Goal: Check status: Check status

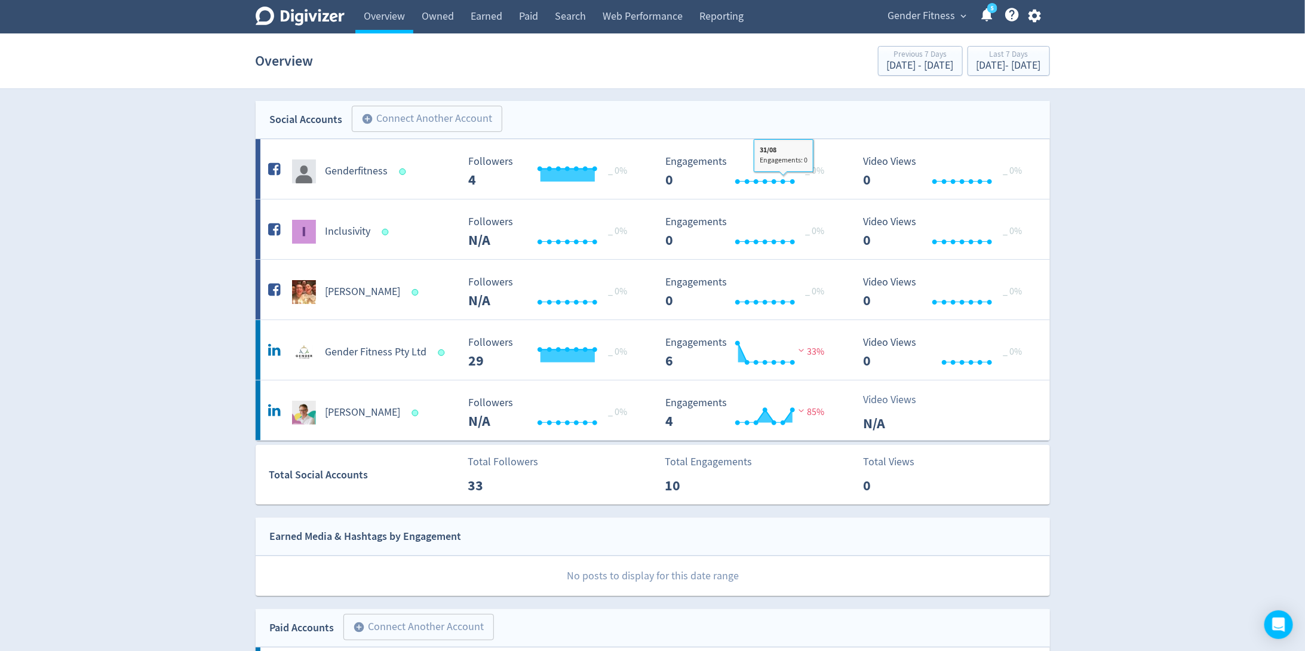
click at [924, 17] on span "Gender Fitness" at bounding box center [921, 16] width 67 height 19
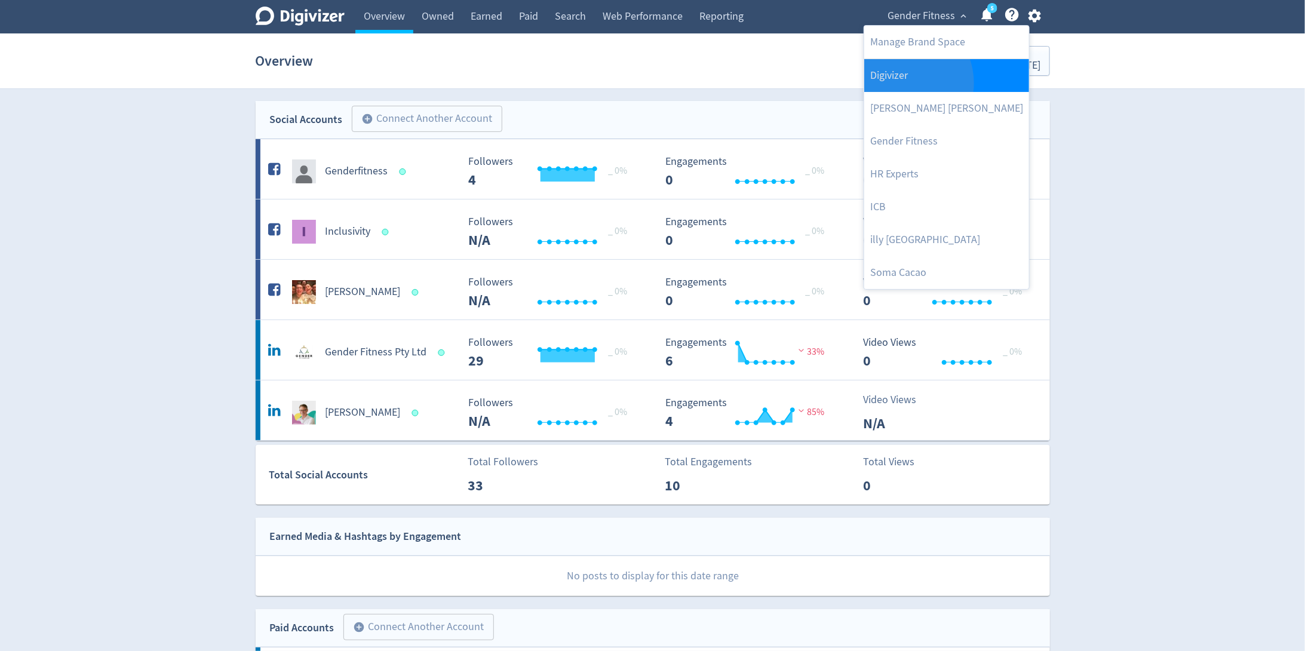
click at [900, 82] on link "Digivizer" at bounding box center [946, 75] width 165 height 33
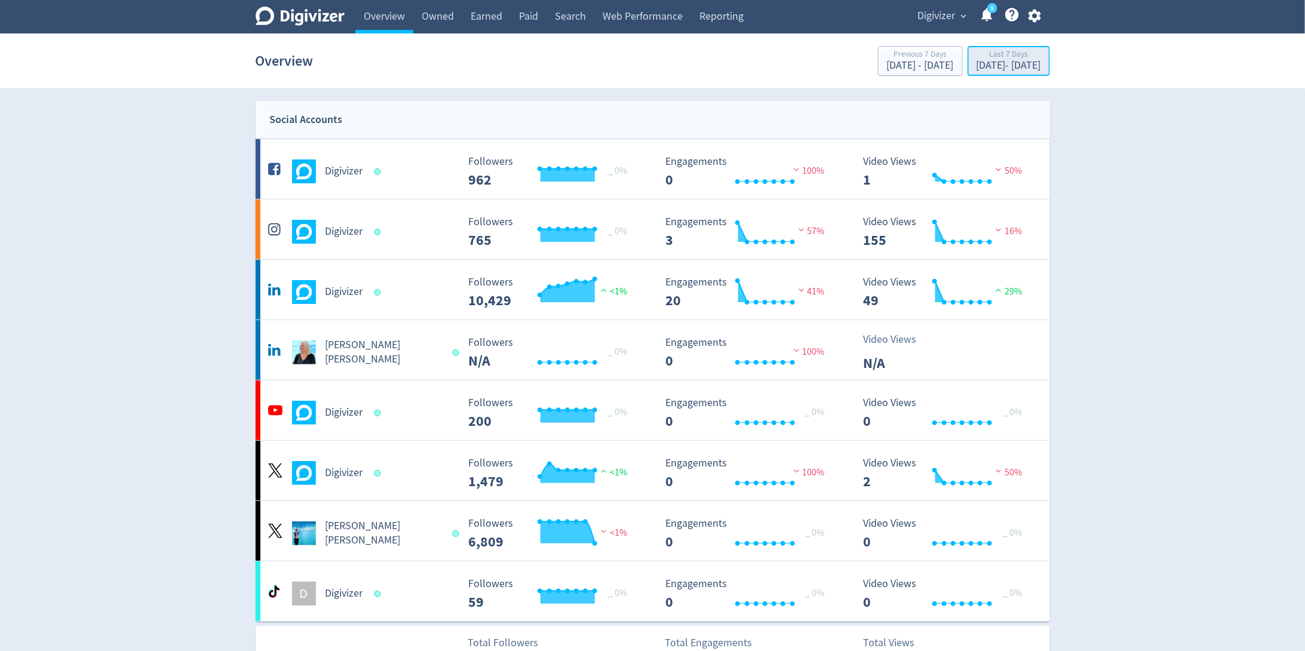
click at [977, 66] on div "[DATE] - [DATE]" at bounding box center [1009, 65] width 65 height 11
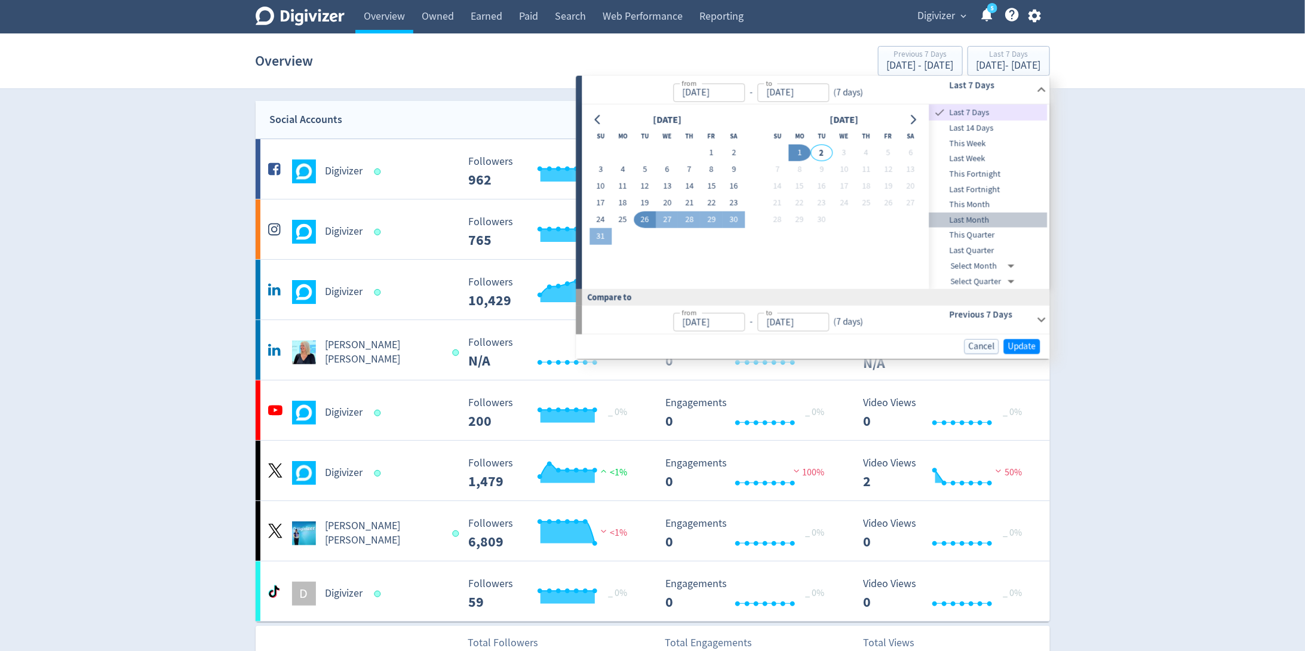
click at [963, 220] on span "Last Month" at bounding box center [988, 220] width 118 height 13
type input "[DATE]"
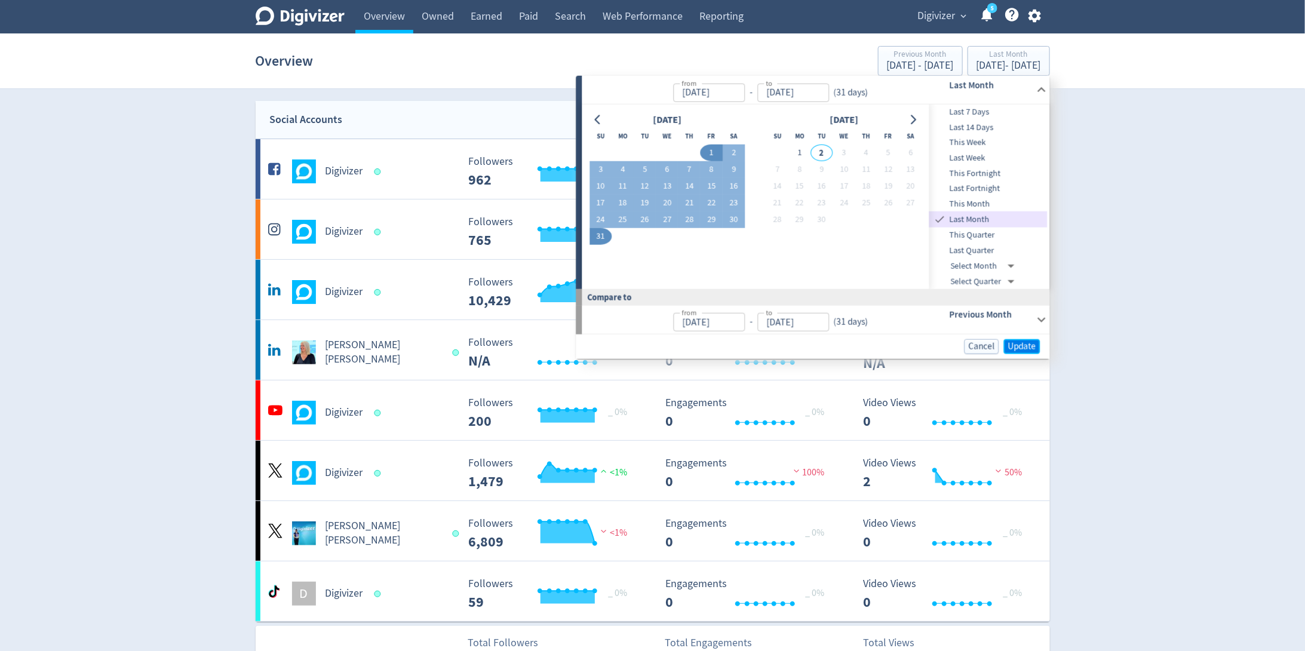
click at [1019, 343] on span "Update" at bounding box center [1022, 346] width 28 height 9
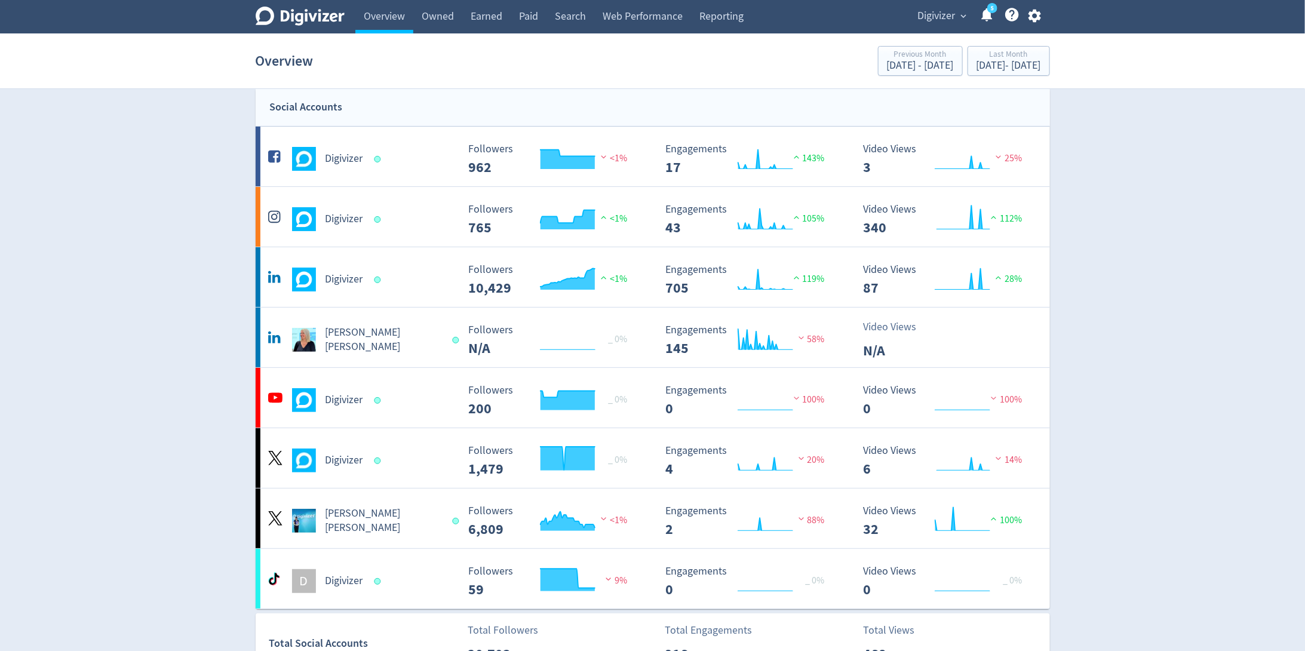
scroll to position [2, 0]
